Goal: Task Accomplishment & Management: Complete application form

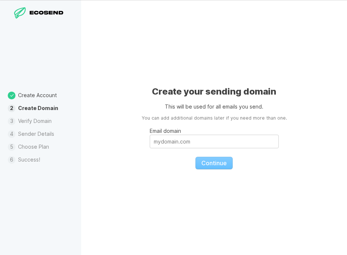
click at [25, 18] on icon at bounding box center [19, 12] width 11 height 11
click at [189, 143] on input "Email domain" at bounding box center [214, 142] width 129 height 14
click at [185, 145] on input "Email domain" at bounding box center [214, 142] width 129 height 14
click at [196, 140] on input "Email domain" at bounding box center [214, 142] width 129 height 14
drag, startPoint x: 186, startPoint y: 133, endPoint x: 149, endPoint y: 122, distance: 38.3
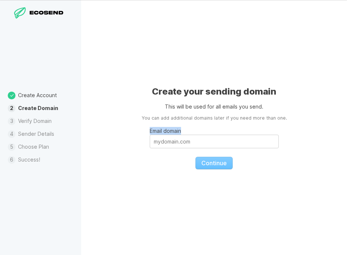
click at [148, 123] on div "Create your sending domain This will be used for all emails you send. You can a…" at bounding box center [214, 127] width 266 height 255
click at [159, 114] on div "Create your sending domain This will be used for all emails you send. You can a…" at bounding box center [214, 127] width 266 height 255
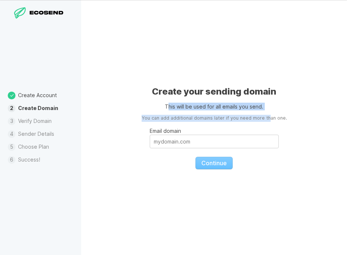
drag, startPoint x: 168, startPoint y: 108, endPoint x: 270, endPoint y: 120, distance: 102.8
click at [268, 120] on div "Create your sending domain This will be used for all emails you send. You can a…" at bounding box center [214, 127] width 266 height 255
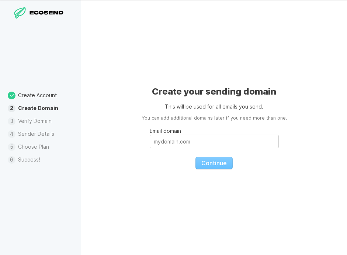
click at [279, 124] on div "Create your sending domain This will be used for all emails you send. You can a…" at bounding box center [214, 127] width 266 height 255
click at [32, 123] on li "Verify Domain" at bounding box center [40, 121] width 81 height 13
click at [48, 149] on li "Choose Plan" at bounding box center [40, 147] width 81 height 13
click at [46, 169] on div "Create Account Create Domain Verify Domain Sender Details Choose Plan Success!" at bounding box center [40, 127] width 81 height 255
click at [189, 141] on input "Email domain" at bounding box center [214, 142] width 129 height 14
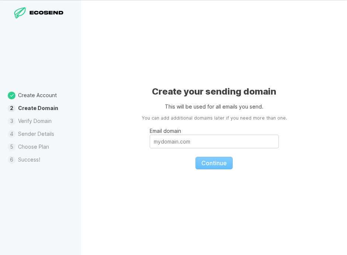
click at [211, 165] on fieldset "Email domain Continue" at bounding box center [214, 146] width 129 height 48
click at [192, 146] on input "Email domain" at bounding box center [214, 142] width 129 height 14
type input "d"
type input "h"
type input "i"
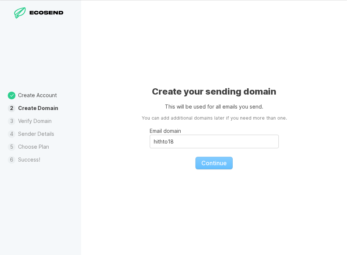
click at [206, 172] on div "Create your sending domain This will be used for all emails you send. You can a…" at bounding box center [214, 127] width 266 height 255
click at [213, 162] on fieldset "Email domain hithto18 Continue" at bounding box center [214, 146] width 129 height 48
click at [179, 139] on input "hithto18" at bounding box center [214, 142] width 129 height 14
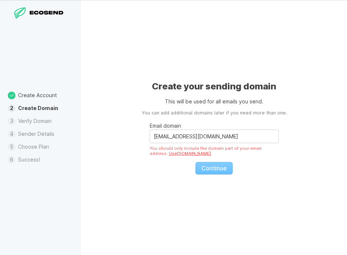
click at [221, 169] on fieldset "Email domain [EMAIL_ADDRESS][DOMAIN_NAME] You should only include the domain pa…" at bounding box center [214, 146] width 129 height 58
click at [252, 169] on fieldset "Email domain [EMAIL_ADDRESS][DOMAIN_NAME] You should only include the domain pa…" at bounding box center [214, 146] width 129 height 58
click at [169, 155] on link "Use [DOMAIN_NAME]" at bounding box center [190, 153] width 42 height 5
type input "[DOMAIN_NAME]"
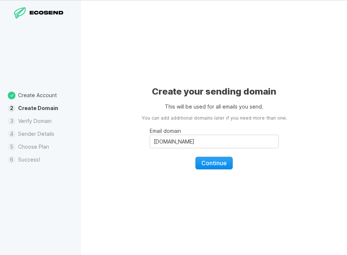
click at [207, 166] on span "Continue" at bounding box center [213, 163] width 25 height 7
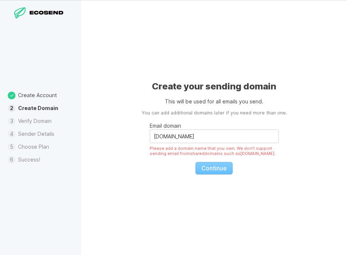
click at [178, 168] on fieldset "Email domain [DOMAIN_NAME] Please add a domain name that you own. We don't supp…" at bounding box center [214, 146] width 129 height 58
drag, startPoint x: 166, startPoint y: 154, endPoint x: 251, endPoint y: 151, distance: 85.2
click at [251, 151] on div "Please add a domain name that you own. We don't support sending email from shar…" at bounding box center [214, 151] width 129 height 10
click at [255, 160] on fieldset "Email domain [DOMAIN_NAME] Please add a domain name that you own. We don't supp…" at bounding box center [214, 146] width 129 height 58
click at [260, 184] on div "Create your sending domain This will be used for all emails you send. You can a…" at bounding box center [214, 127] width 266 height 255
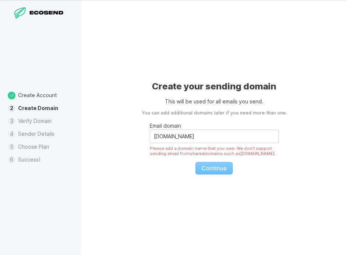
drag, startPoint x: 126, startPoint y: 106, endPoint x: 176, endPoint y: 9, distance: 109.2
click at [126, 106] on div "Create your sending domain This will be used for all emails you send. You can a…" at bounding box center [214, 127] width 266 height 255
click at [37, 9] on div at bounding box center [40, 13] width 57 height 13
click at [36, 14] on icon at bounding box center [36, 13] width 5 height 4
click at [30, 95] on li "Create Account" at bounding box center [40, 95] width 81 height 13
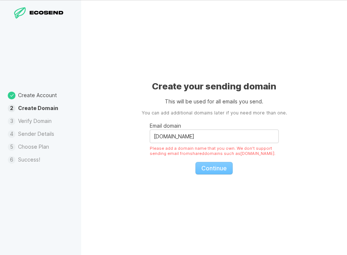
click at [31, 117] on li "Verify Domain" at bounding box center [40, 121] width 81 height 13
click at [164, 65] on div "Create your sending domain This will be used for all emails you send. You can a…" at bounding box center [214, 127] width 266 height 255
